Goal: Navigation & Orientation: Find specific page/section

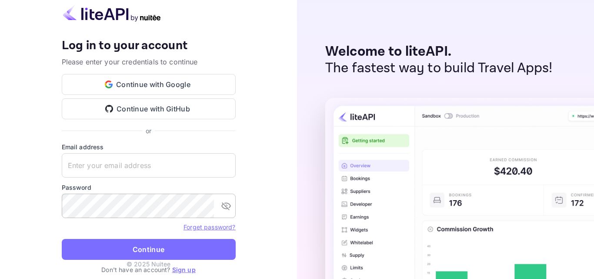
type input "[EMAIL_ADDRESS][DOMAIN_NAME]"
click at [226, 208] on icon "toggle password visibility" at bounding box center [226, 205] width 10 height 10
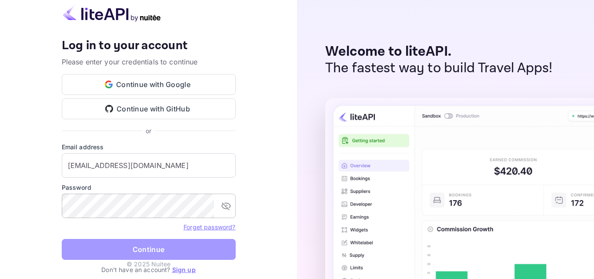
click at [186, 246] on button "Continue" at bounding box center [149, 249] width 174 height 21
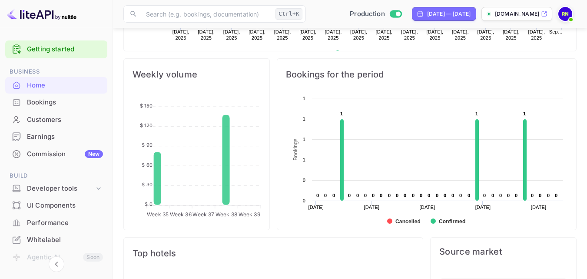
scroll to position [390, 0]
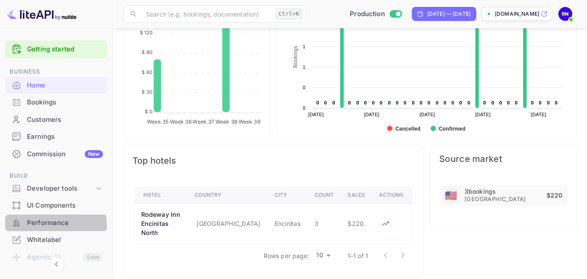
click at [42, 225] on div "Performance" at bounding box center [65, 223] width 76 height 10
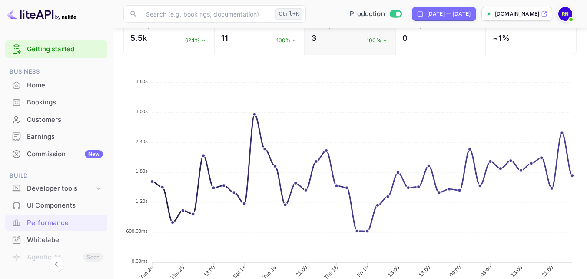
scroll to position [213, 0]
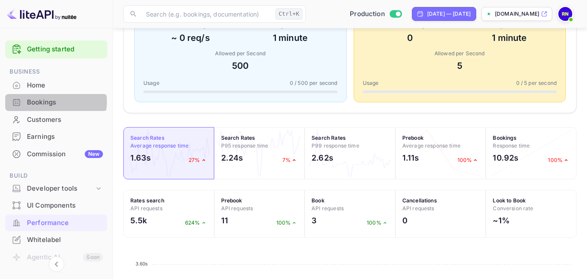
click at [42, 101] on div "Bookings" at bounding box center [65, 102] width 76 height 10
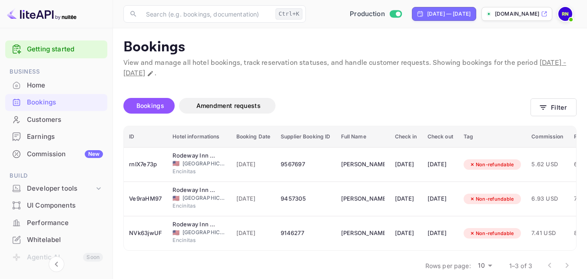
click at [49, 141] on div "Earnings" at bounding box center [65, 137] width 76 height 10
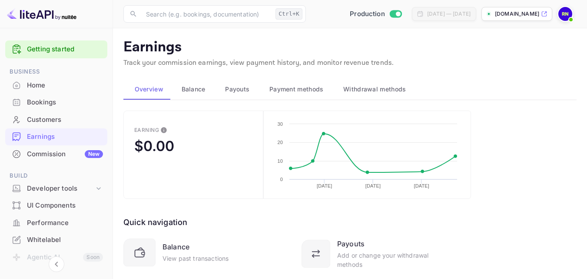
click at [62, 158] on div "Commission New" at bounding box center [65, 154] width 76 height 10
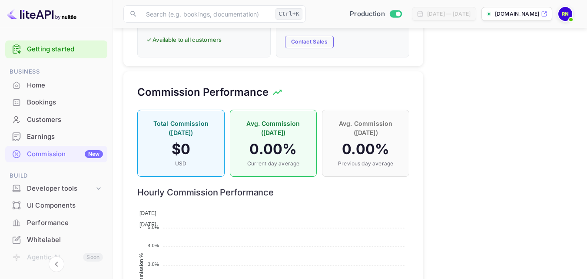
scroll to position [440, 0]
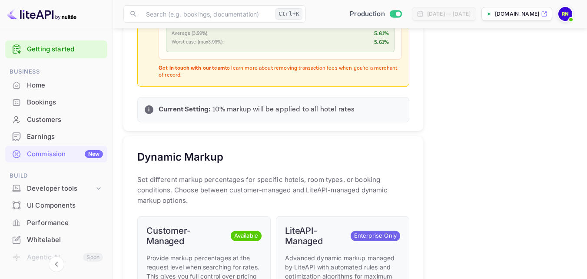
click at [528, 14] on p "[DOMAIN_NAME]" at bounding box center [517, 14] width 44 height 8
